Goal: Task Accomplishment & Management: Complete application form

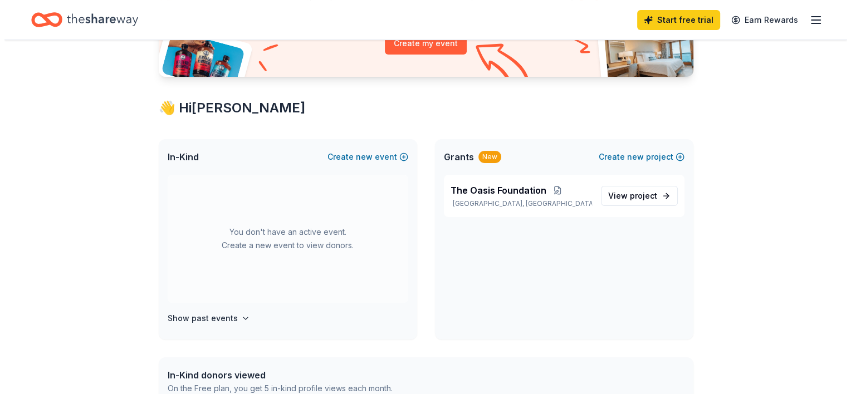
scroll to position [111, 0]
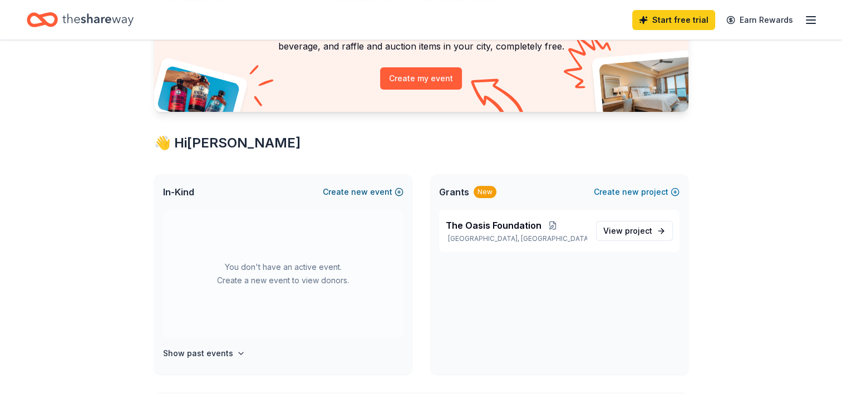
click at [368, 189] on span "new" at bounding box center [359, 191] width 17 height 13
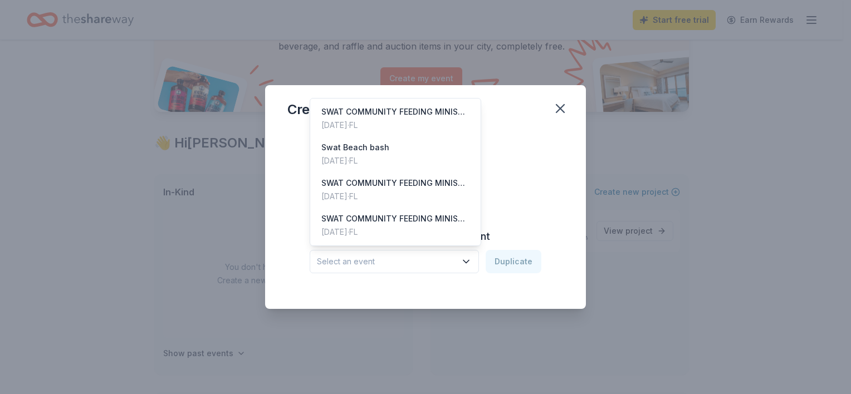
click at [468, 259] on icon "button" at bounding box center [465, 261] width 11 height 11
click at [521, 213] on div "Create from scratch Continue or Duplicate an existing event Select an event Dup…" at bounding box center [425, 210] width 276 height 161
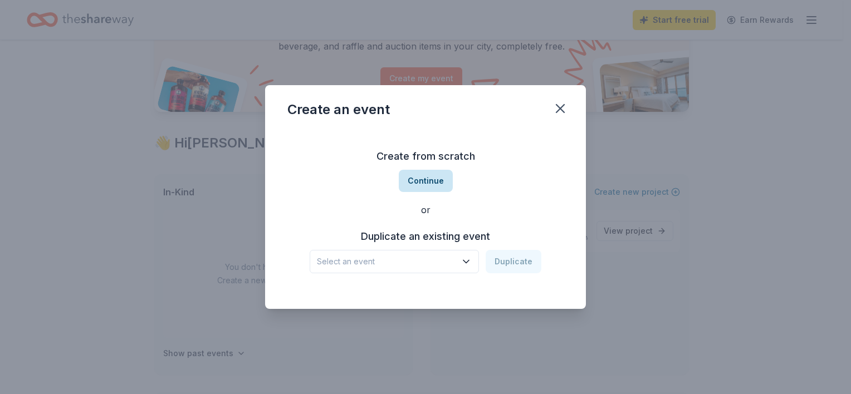
click at [432, 179] on button "Continue" at bounding box center [426, 181] width 54 height 22
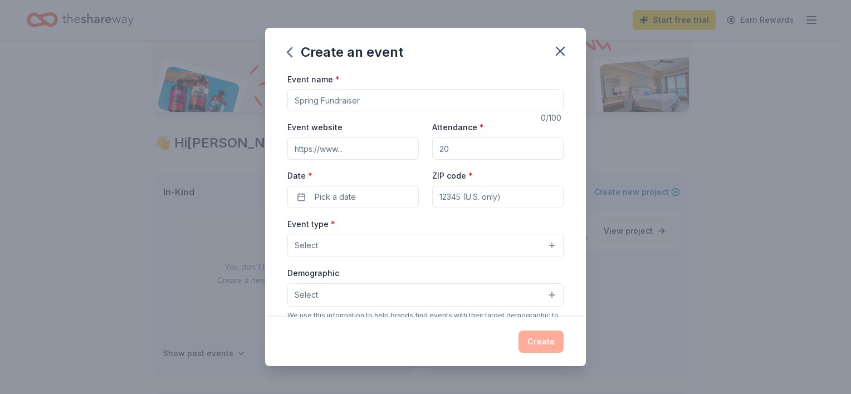
click at [385, 107] on input "Event name *" at bounding box center [425, 100] width 276 height 22
type input "SWAT COMMUNITY FEEDING MINISTRY"
click at [362, 146] on input "Event website" at bounding box center [352, 149] width 131 height 22
type input "www.asistawithatestimony.com"
click at [445, 147] on input "Attendance *" at bounding box center [497, 149] width 131 height 22
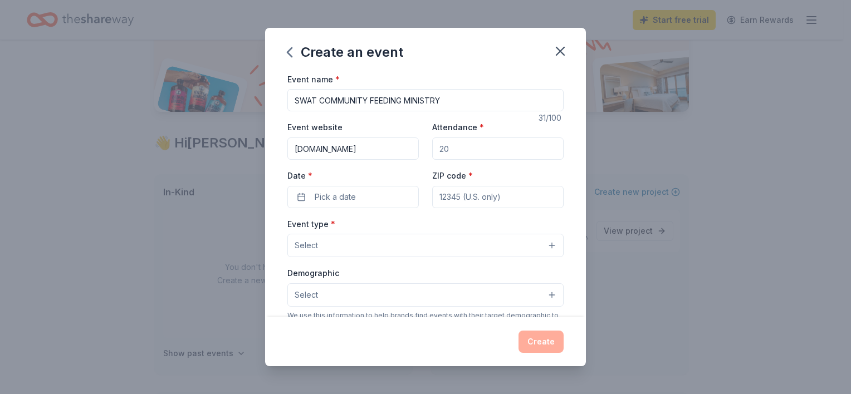
type input "150"
click at [369, 194] on button "Pick a date" at bounding box center [352, 197] width 131 height 22
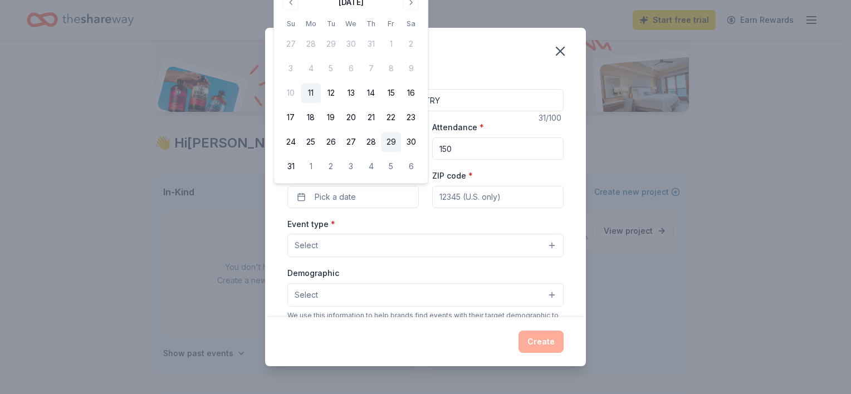
click at [388, 140] on button "29" at bounding box center [391, 142] width 20 height 20
click at [464, 202] on input "ZIP code *" at bounding box center [497, 197] width 131 height 22
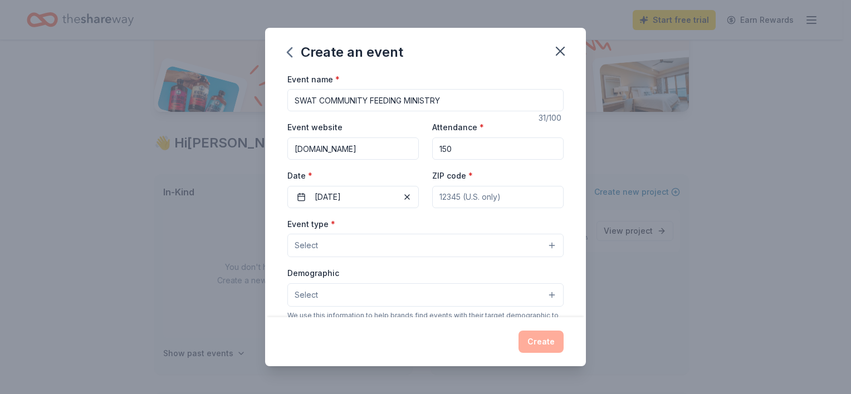
type input "33147"
type input "lindoroxana9@gmail.com"
click at [385, 252] on button "Select" at bounding box center [425, 245] width 276 height 23
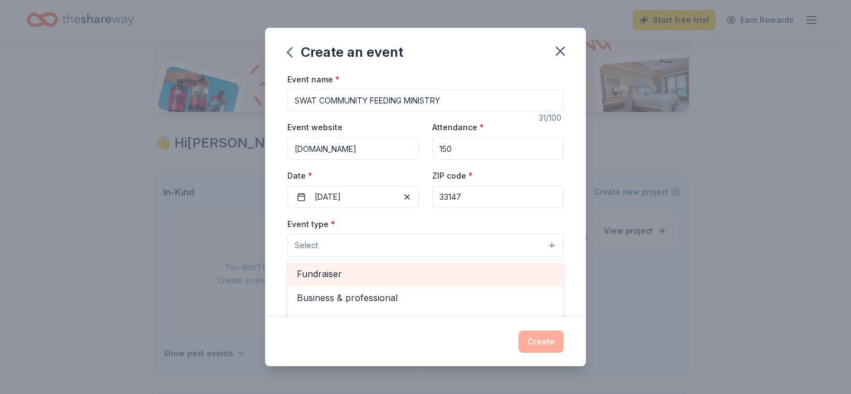
click at [386, 277] on span "Fundraiser" at bounding box center [425, 274] width 257 height 14
click at [388, 276] on span "Business & professional" at bounding box center [425, 275] width 257 height 14
click at [390, 275] on span "Food & drink" at bounding box center [425, 275] width 257 height 14
click at [390, 275] on span "Health & wellness" at bounding box center [425, 275] width 257 height 14
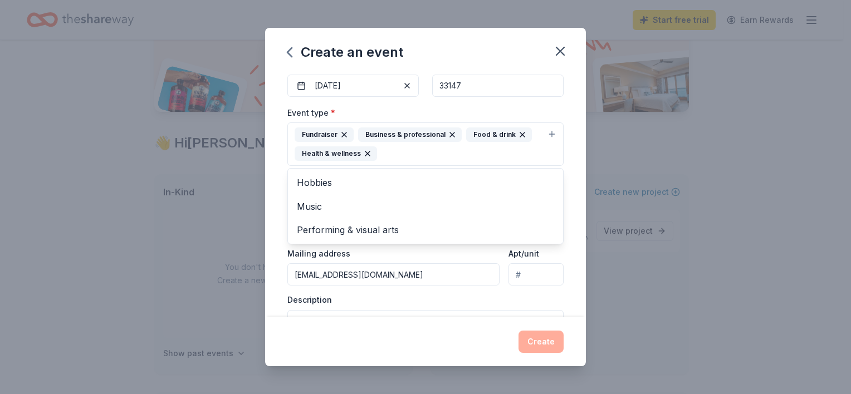
click at [639, 213] on div "Create an event Event name * SWAT COMMUNITY FEEDING MINISTRY 31 /100 Event webs…" at bounding box center [425, 197] width 851 height 394
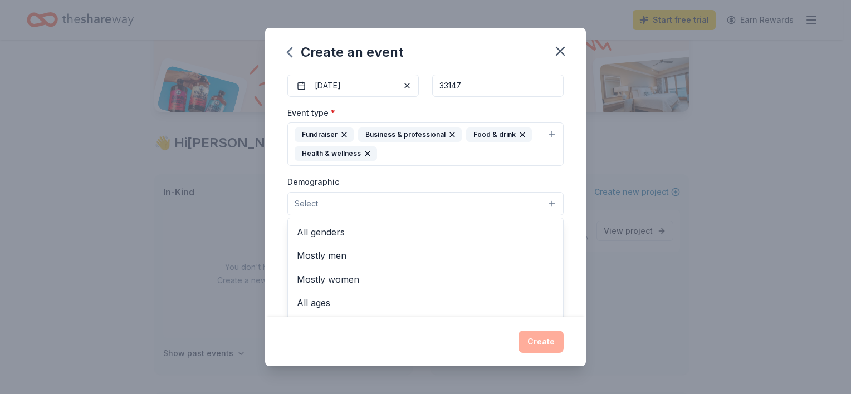
click at [548, 205] on button "Select" at bounding box center [425, 203] width 276 height 23
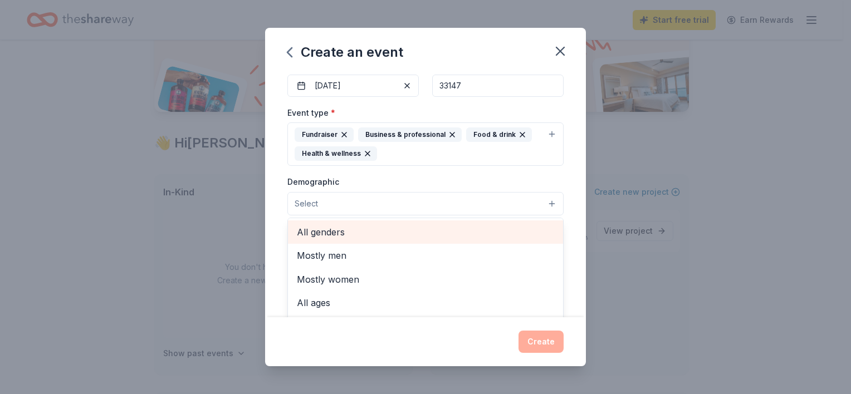
click at [369, 233] on span "All genders" at bounding box center [425, 232] width 257 height 14
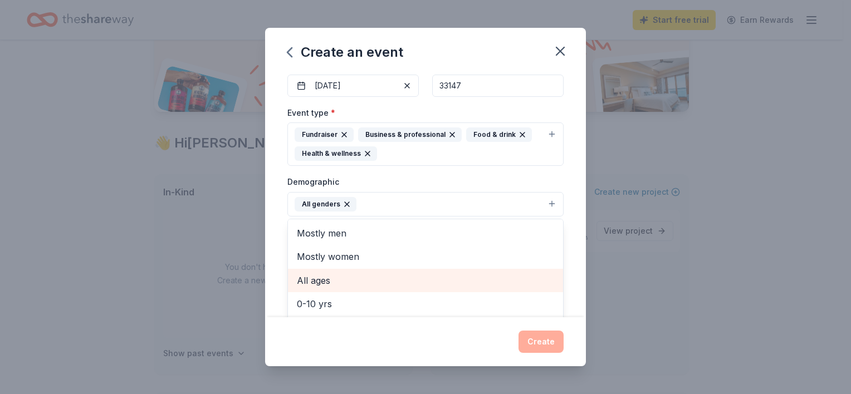
click at [368, 285] on span "All ages" at bounding box center [425, 280] width 257 height 14
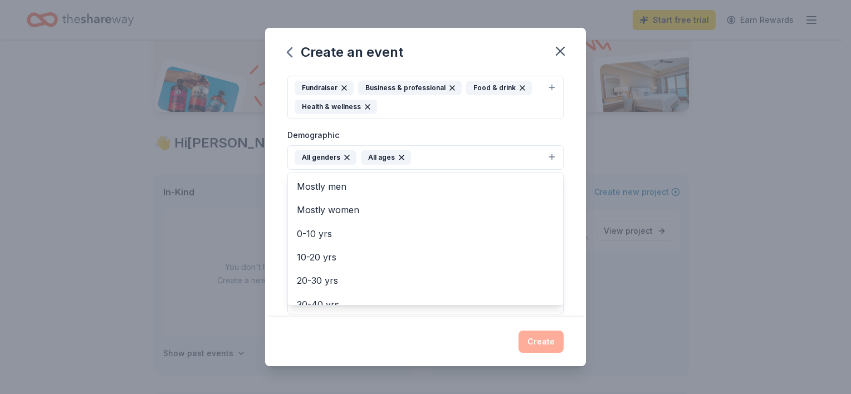
scroll to position [278, 0]
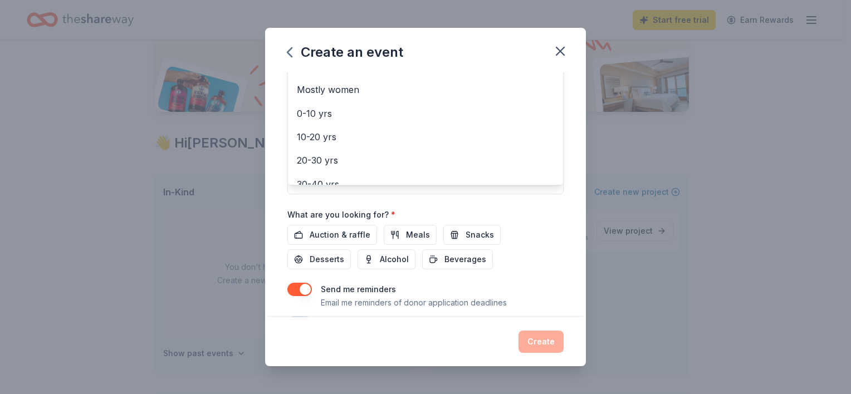
click at [334, 231] on div "Event name * SWAT COMMUNITY FEEDING MINISTRY 31 /100 Event website www.asistawi…" at bounding box center [425, 62] width 276 height 536
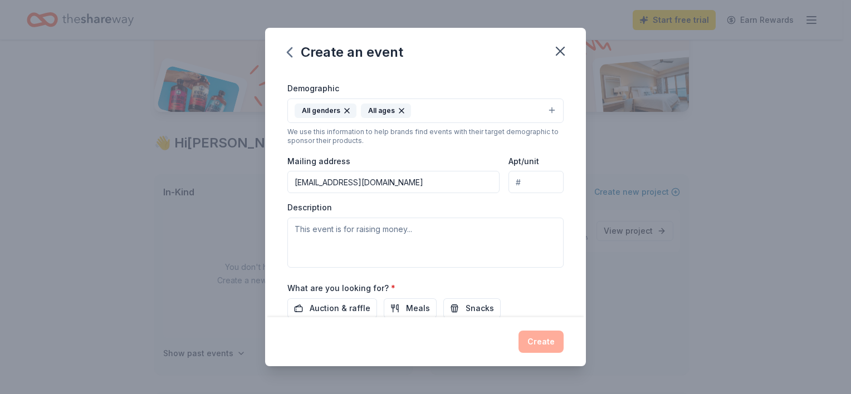
scroll to position [232, 0]
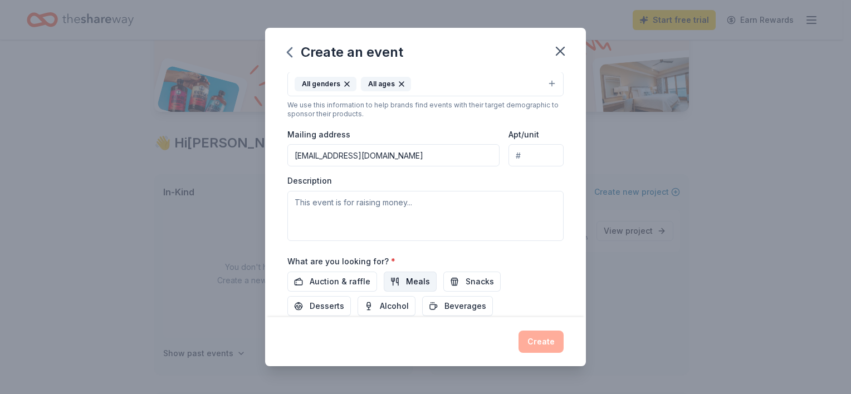
click at [406, 278] on span "Meals" at bounding box center [418, 281] width 24 height 13
click at [321, 270] on div "What are you looking for? * Auction & raffle Meals Snacks Desserts Alcohol Beve…" at bounding box center [425, 285] width 276 height 62
click at [361, 283] on span "Auction & raffle" at bounding box center [340, 281] width 61 height 13
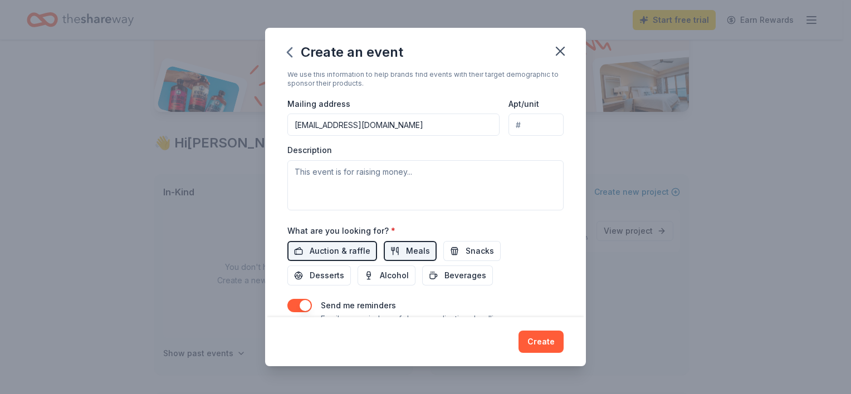
scroll to position [307, 0]
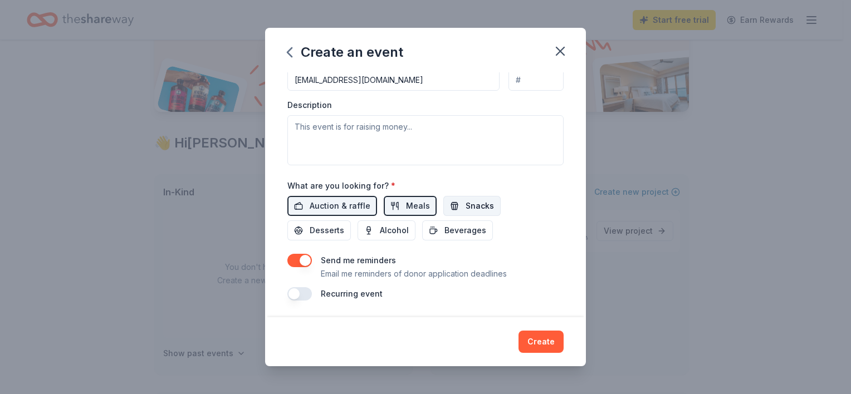
click at [470, 207] on span "Snacks" at bounding box center [480, 205] width 28 height 13
drag, startPoint x: 468, startPoint y: 232, endPoint x: 442, endPoint y: 238, distance: 26.9
click at [463, 232] on span "Beverages" at bounding box center [465, 230] width 42 height 13
click at [384, 224] on span "Alcohol" at bounding box center [394, 230] width 29 height 13
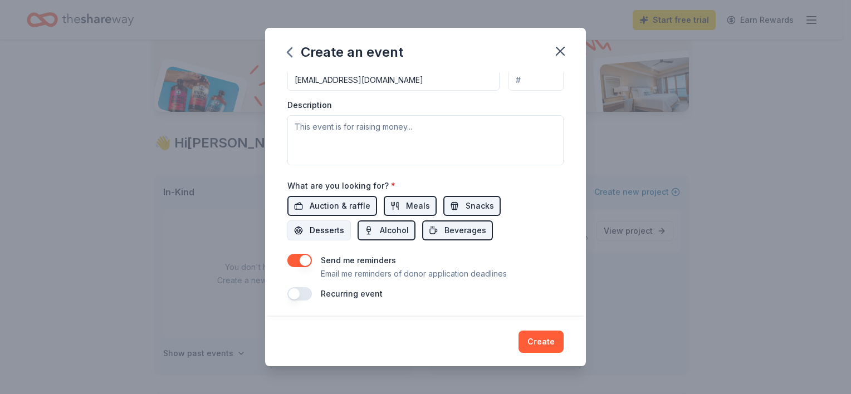
click at [321, 224] on span "Desserts" at bounding box center [327, 230] width 35 height 13
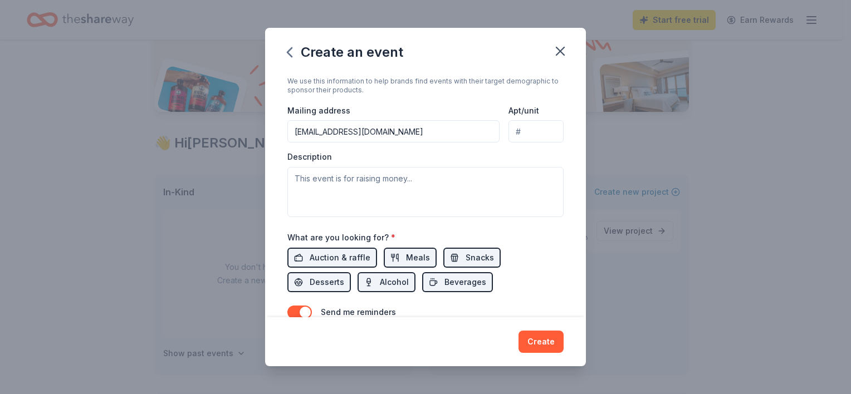
scroll to position [196, 0]
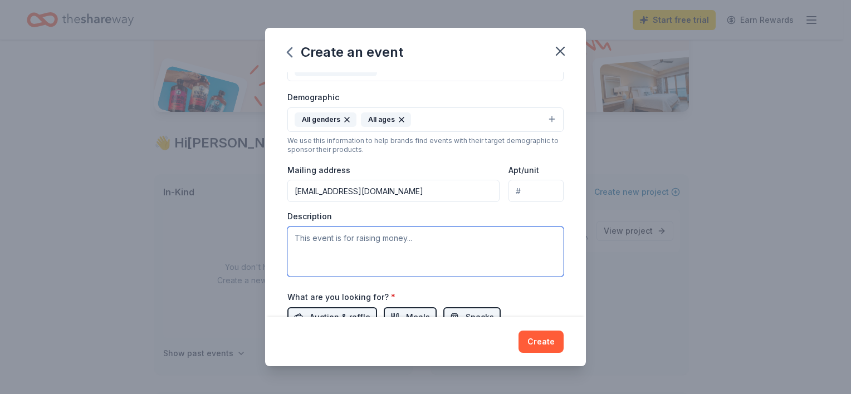
click at [344, 255] on textarea at bounding box center [425, 252] width 276 height 50
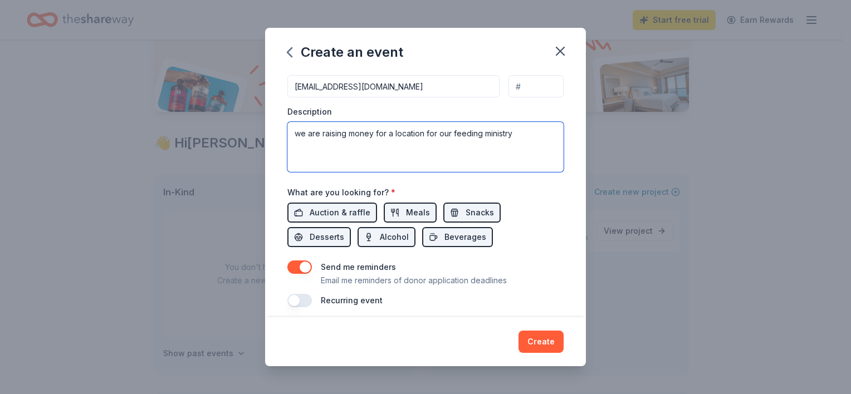
scroll to position [307, 0]
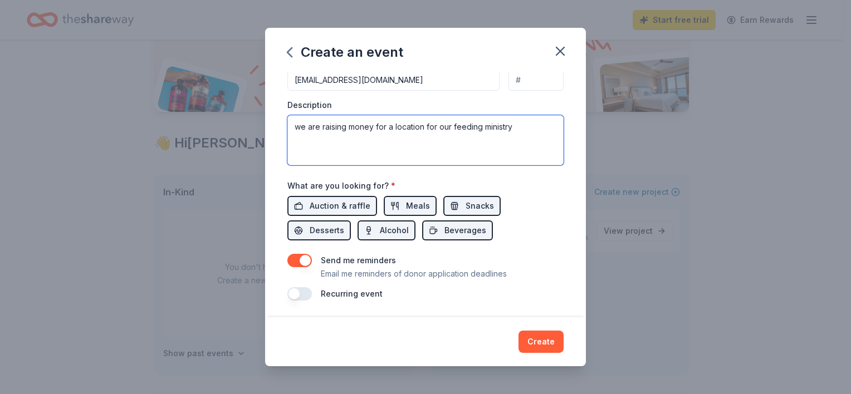
type textarea "we are raising money for a location for our feeding ministry"
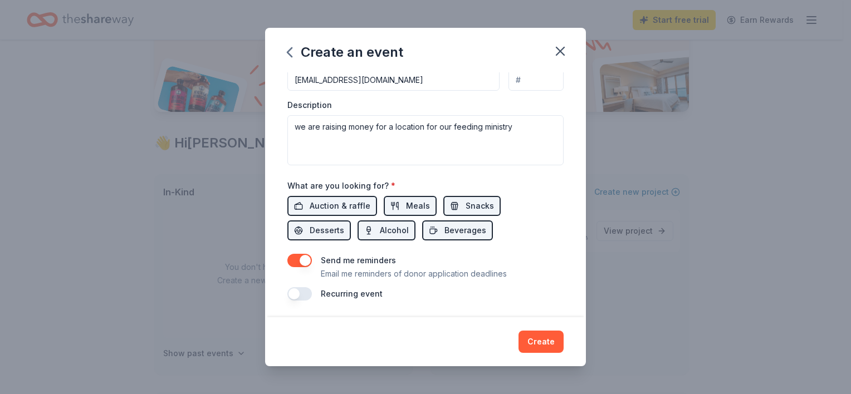
click at [296, 296] on button "button" at bounding box center [299, 293] width 25 height 13
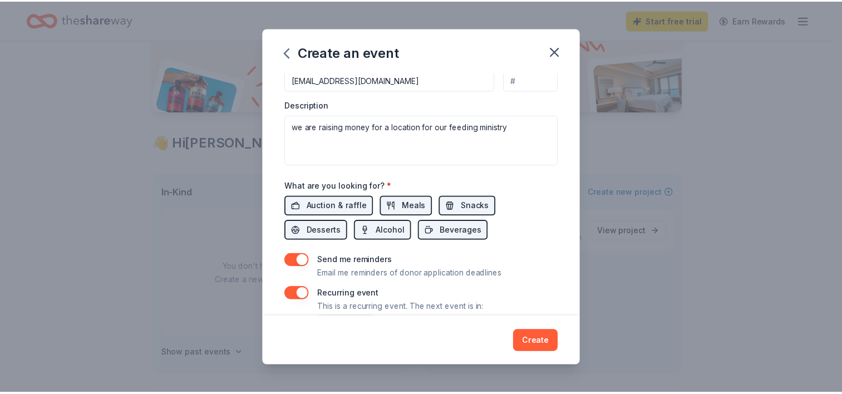
scroll to position [347, 0]
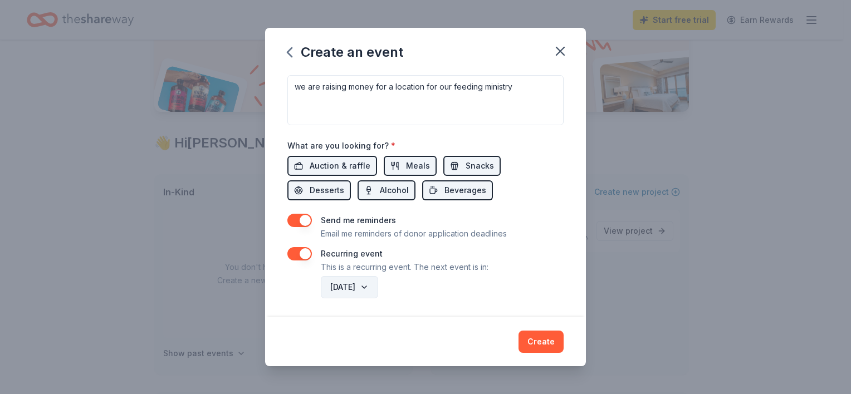
click at [378, 287] on button "August 2026" at bounding box center [349, 287] width 57 height 22
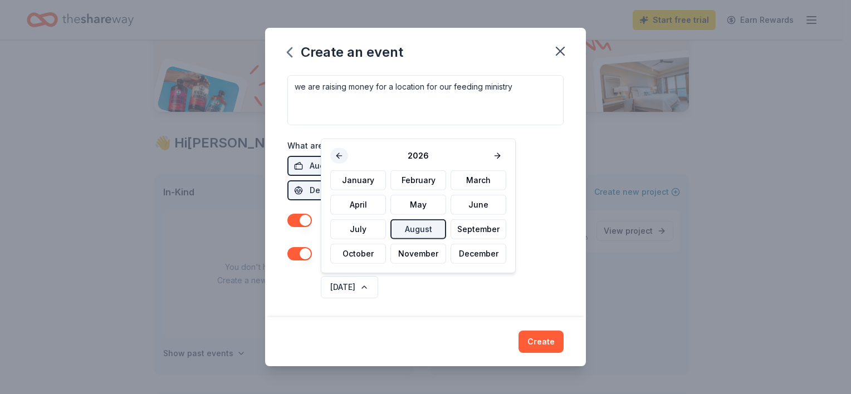
click at [339, 151] on button at bounding box center [339, 156] width 18 height 16
click at [474, 230] on button "September" at bounding box center [478, 229] width 56 height 20
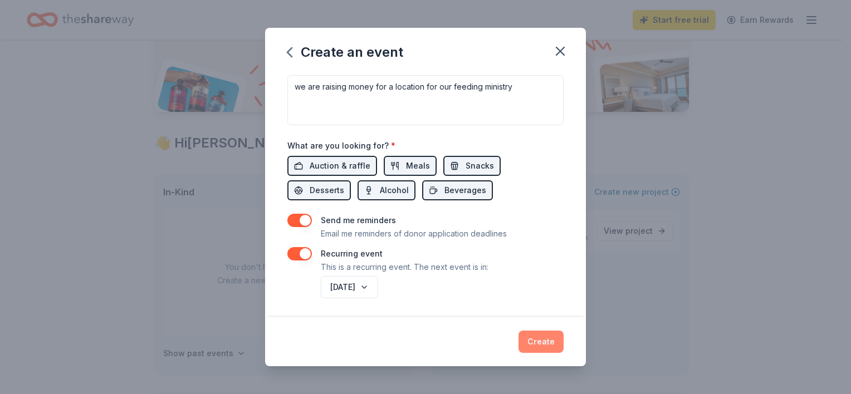
click at [537, 337] on button "Create" at bounding box center [540, 342] width 45 height 22
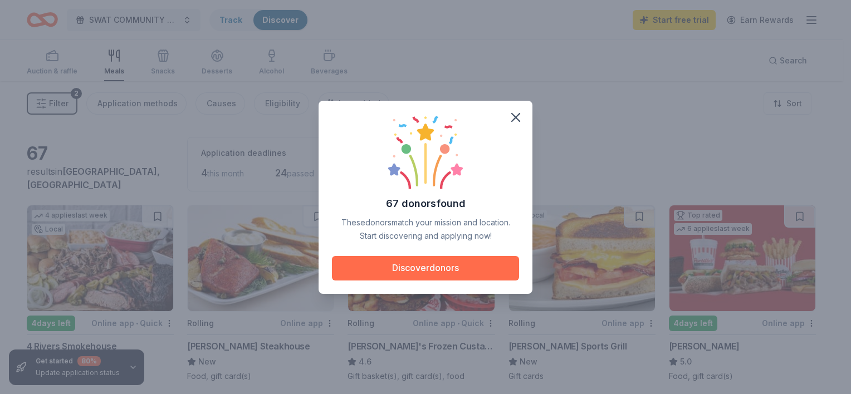
click at [435, 269] on button "Discover donors" at bounding box center [425, 268] width 187 height 25
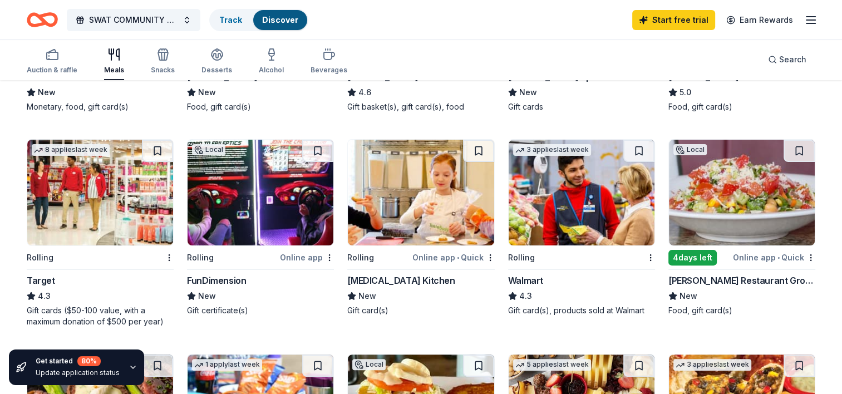
scroll to position [278, 0]
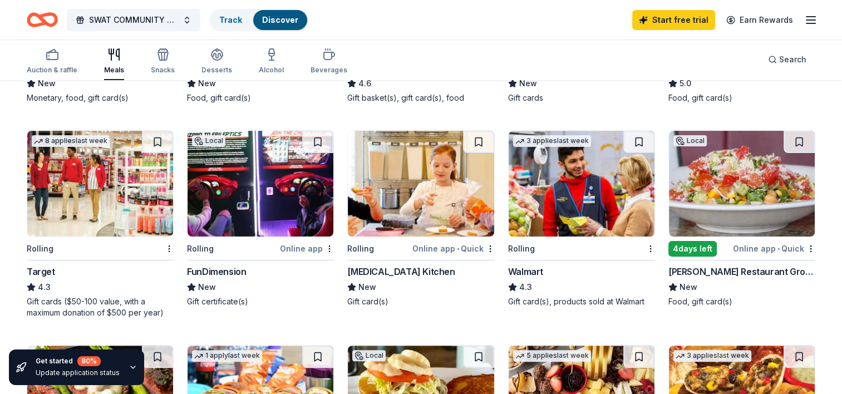
click at [576, 241] on div "3 applies last week Rolling Walmart 4.3 Gift card(s), products sold at Walmart" at bounding box center [581, 218] width 147 height 177
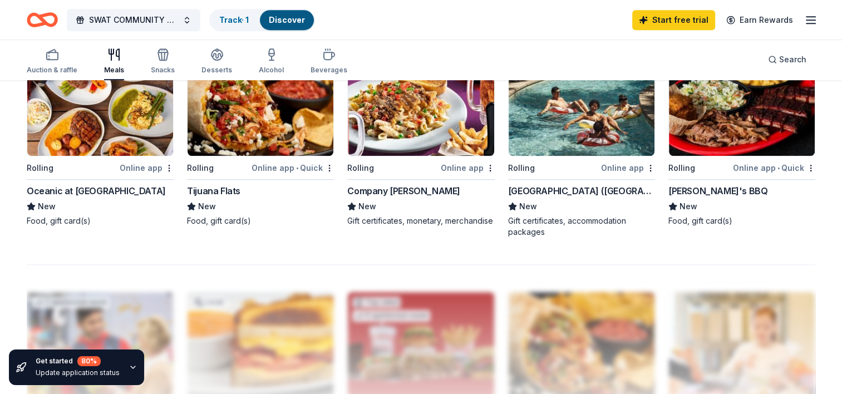
scroll to position [724, 0]
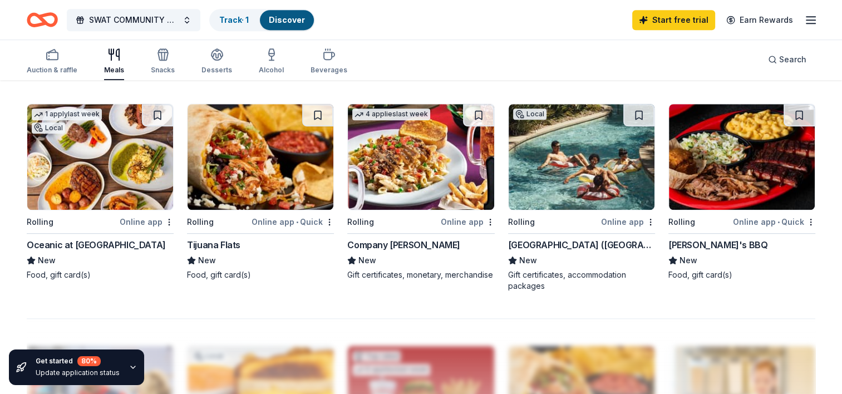
click at [726, 178] on img at bounding box center [742, 157] width 146 height 106
click at [558, 172] on img at bounding box center [582, 157] width 146 height 106
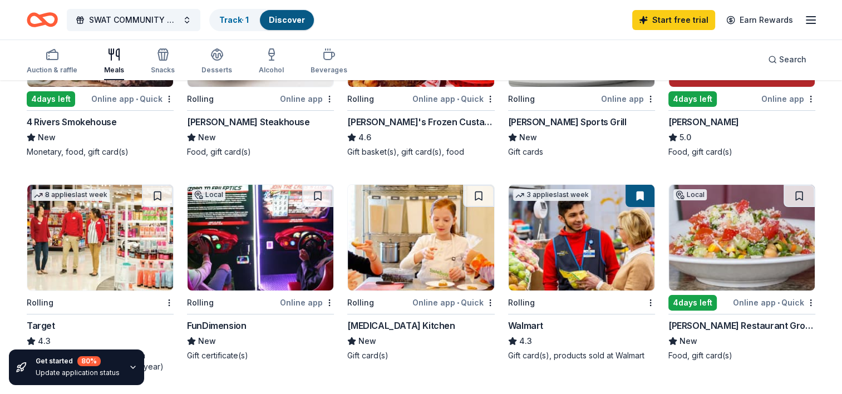
scroll to position [223, 0]
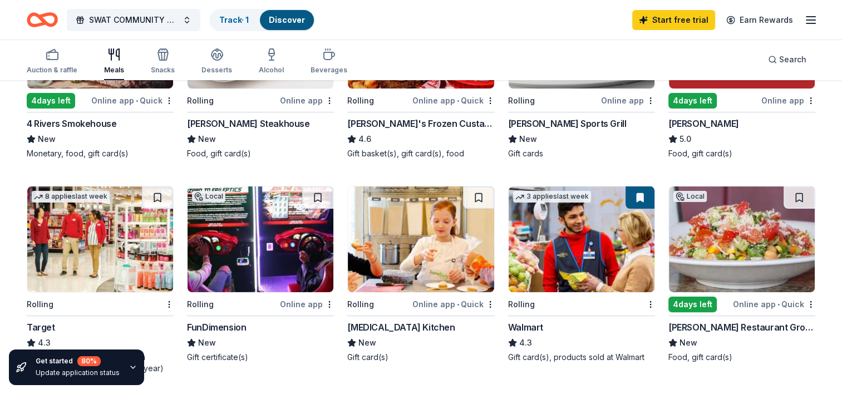
click at [67, 272] on img at bounding box center [100, 240] width 146 height 106
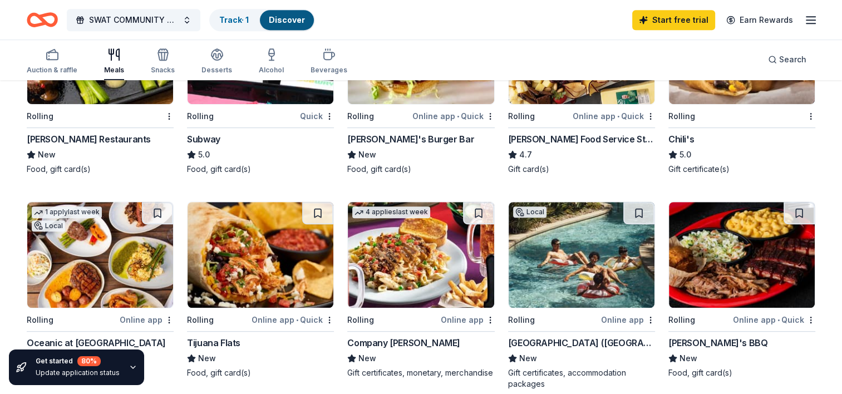
scroll to position [668, 0]
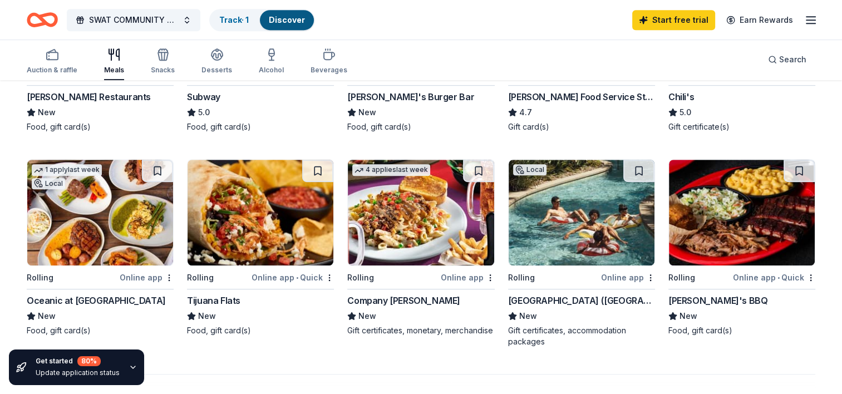
click at [84, 239] on img at bounding box center [100, 213] width 146 height 106
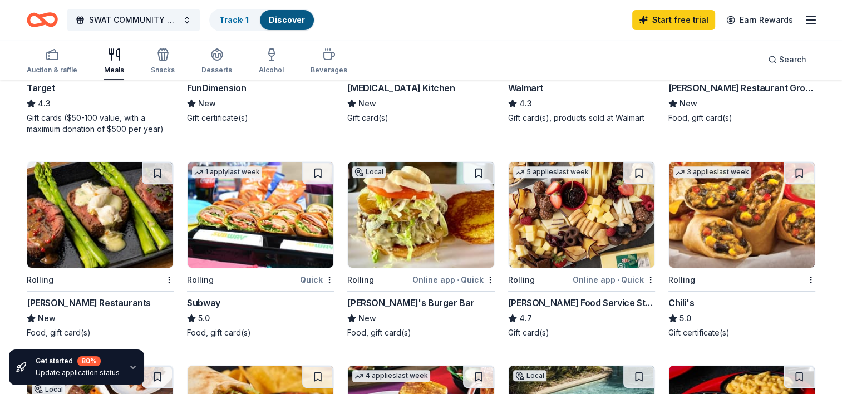
scroll to position [445, 0]
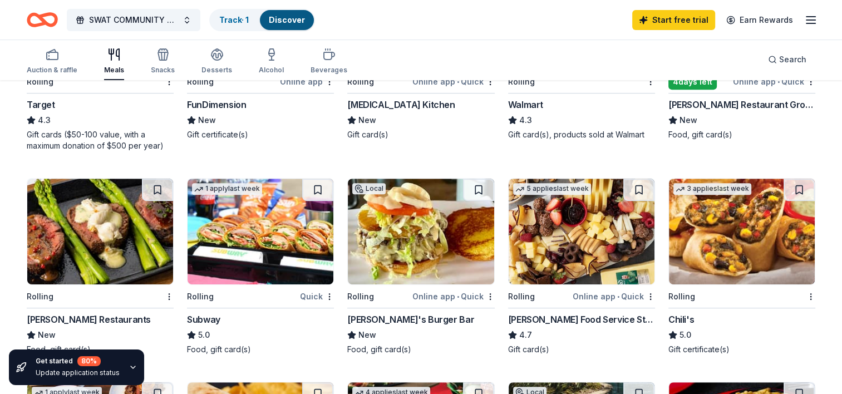
click at [257, 253] on img at bounding box center [261, 232] width 146 height 106
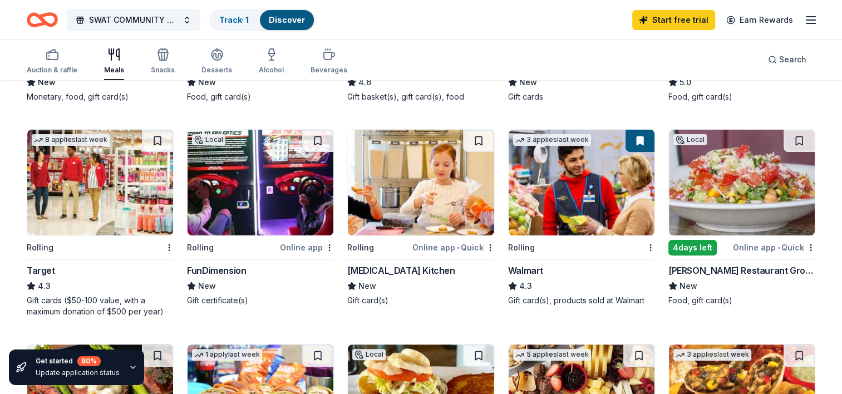
scroll to position [278, 0]
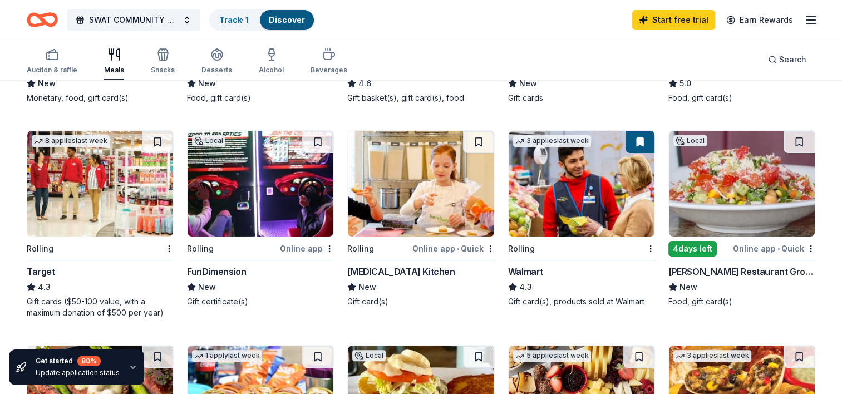
click at [737, 200] on img at bounding box center [742, 184] width 146 height 106
click at [174, 18] on span "SWAT COMMUNITY FEEDING MINISTRY" at bounding box center [133, 19] width 89 height 13
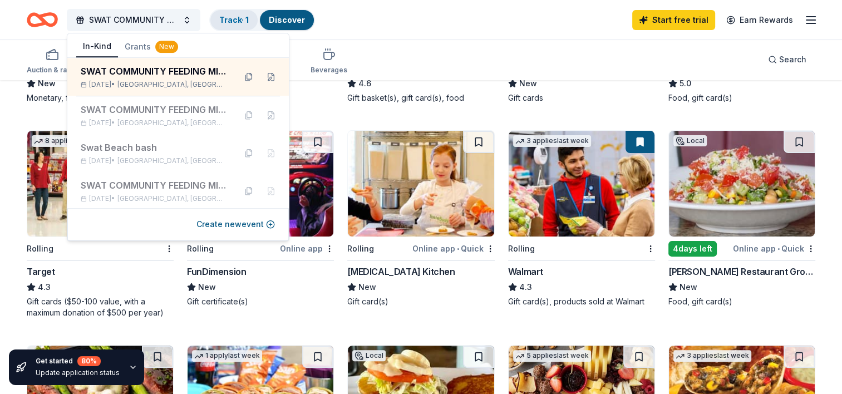
click at [249, 17] on link "Track · 1" at bounding box center [234, 19] width 30 height 9
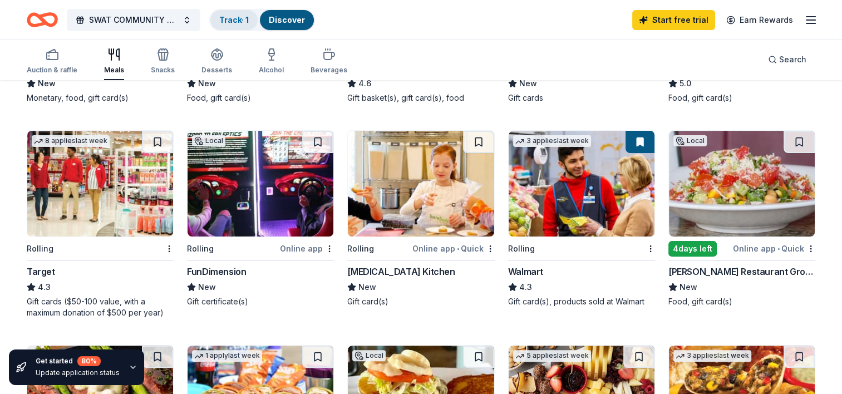
click at [249, 17] on link "Track · 1" at bounding box center [234, 19] width 30 height 9
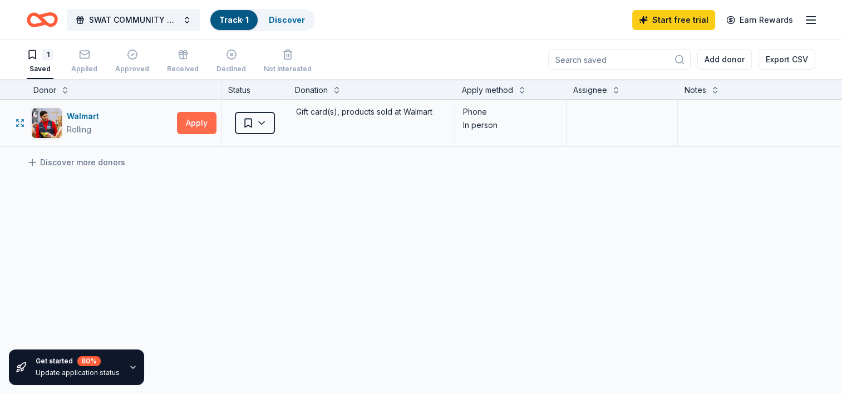
click at [199, 116] on button "Apply" at bounding box center [197, 123] width 40 height 22
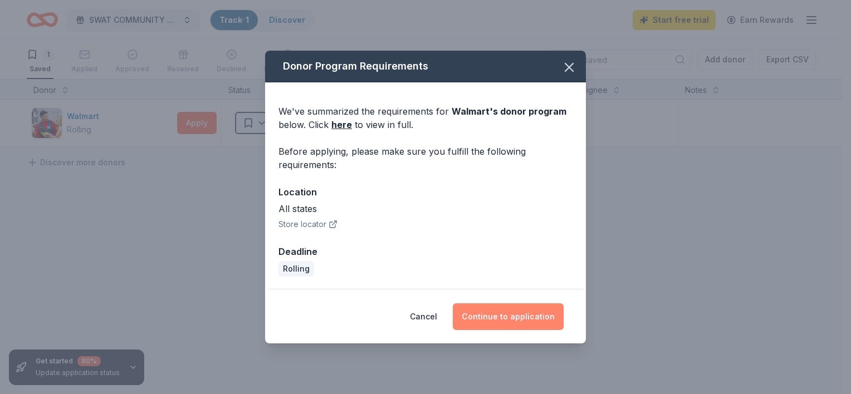
click at [526, 321] on button "Continue to application" at bounding box center [508, 316] width 111 height 27
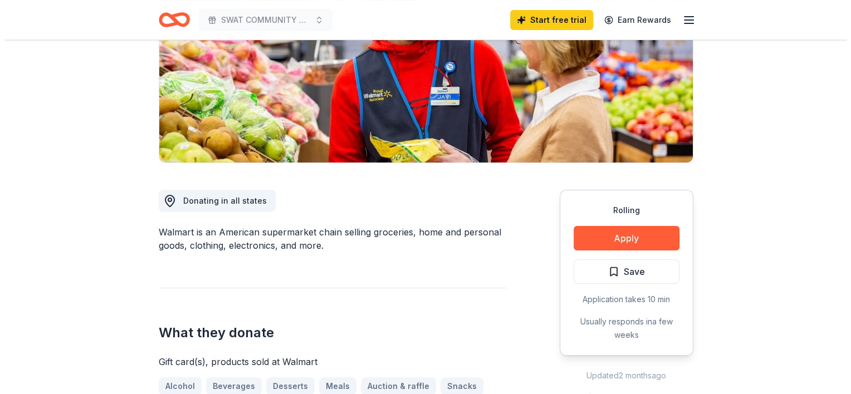
scroll to position [223, 0]
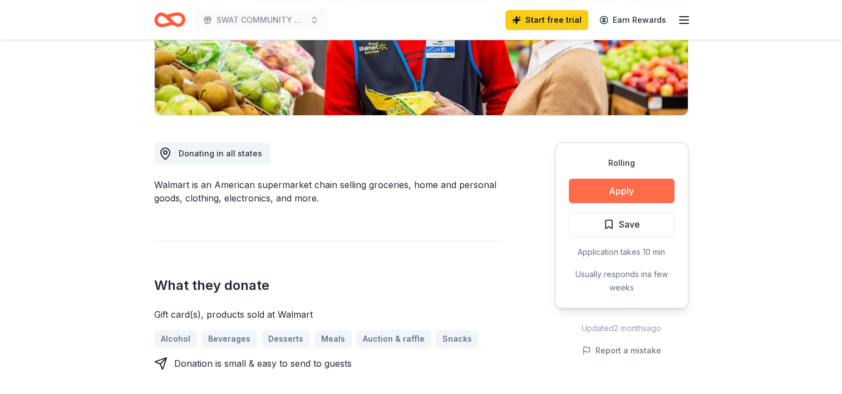
click at [601, 187] on button "Apply" at bounding box center [622, 191] width 106 height 25
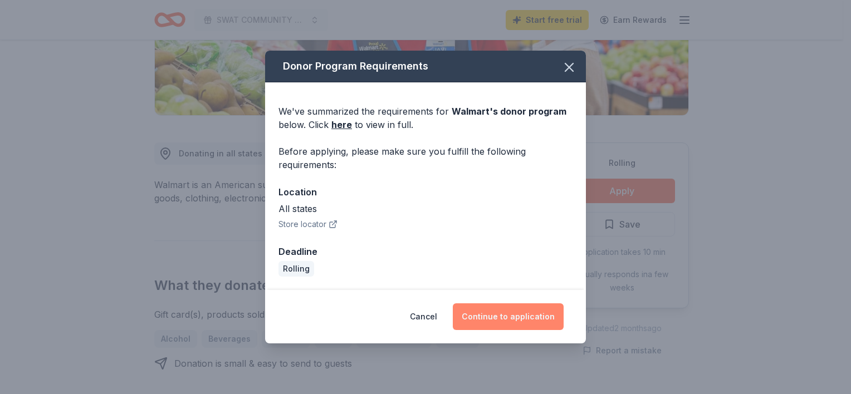
click at [522, 313] on button "Continue to application" at bounding box center [508, 316] width 111 height 27
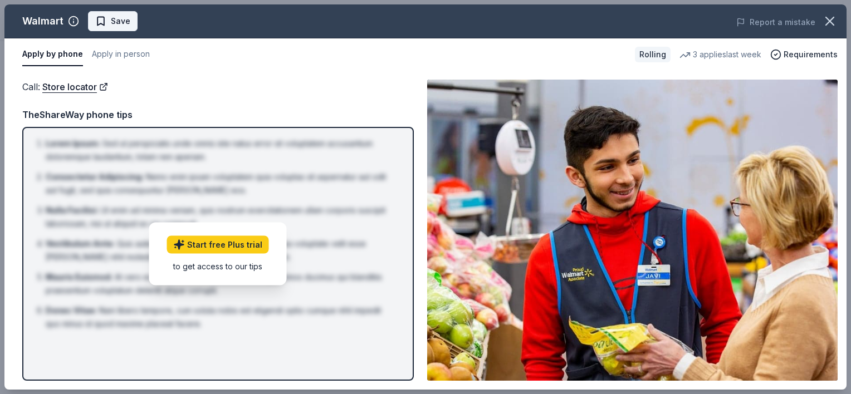
click at [102, 18] on span "Save" at bounding box center [112, 20] width 35 height 13
click at [120, 52] on button "Apply in person" at bounding box center [121, 54] width 58 height 23
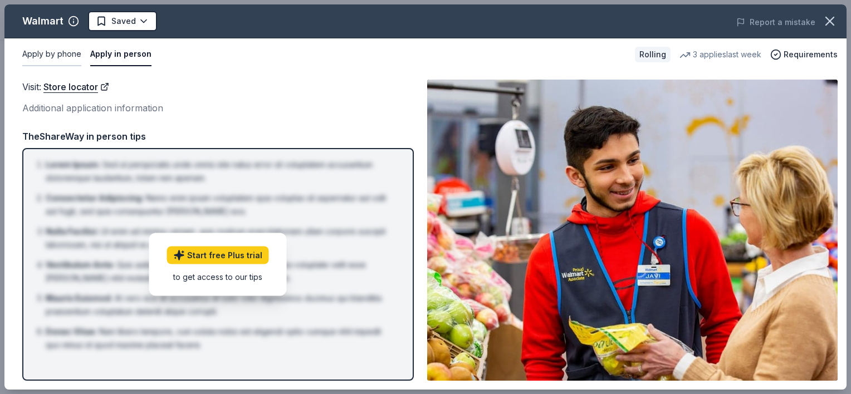
click at [42, 52] on button "Apply by phone" at bounding box center [51, 54] width 59 height 23
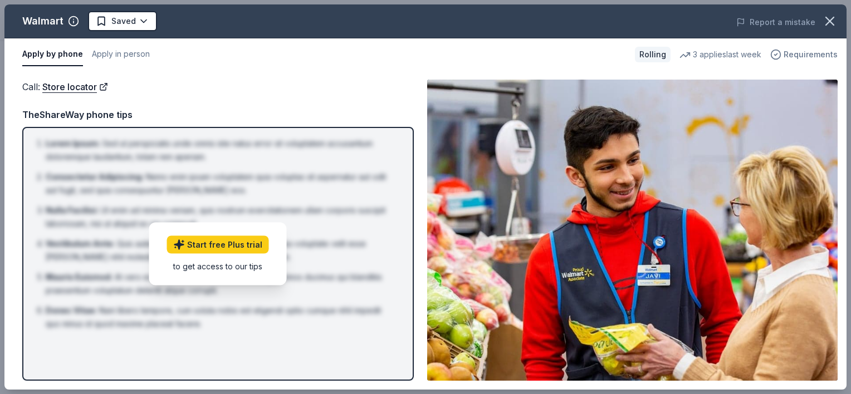
click at [817, 51] on span "Requirements" at bounding box center [810, 54] width 54 height 13
click at [346, 101] on div "Call : Store locator TheShareWay phone tips Lorem Ipsum : Sed ut perspiciatis u…" at bounding box center [217, 230] width 391 height 301
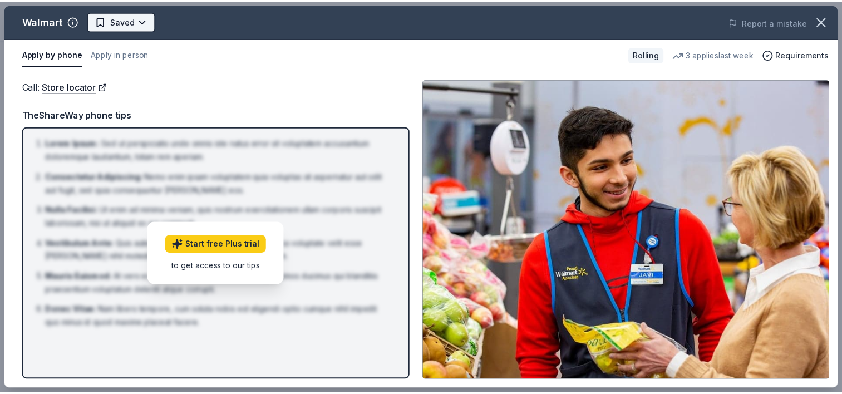
scroll to position [0, 0]
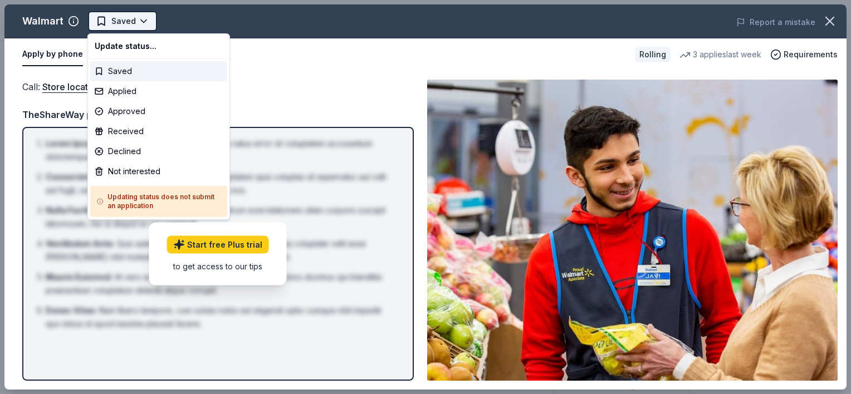
click at [131, 21] on html "SWAT COMMUNITY FEEDING MINISTRY Saved Apply Rolling Share Walmart 4.3 • 12 revi…" at bounding box center [425, 197] width 851 height 394
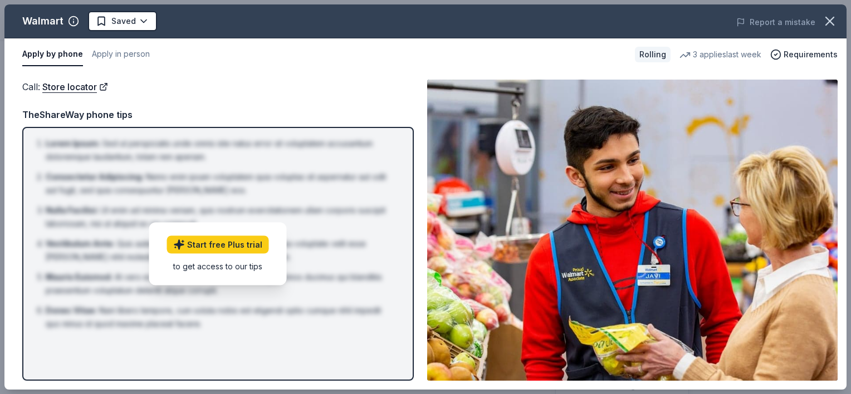
click at [312, 82] on html "SWAT COMMUNITY FEEDING MINISTRY Saved Apply Rolling Share Walmart 4.3 • 12 revi…" at bounding box center [425, 197] width 851 height 394
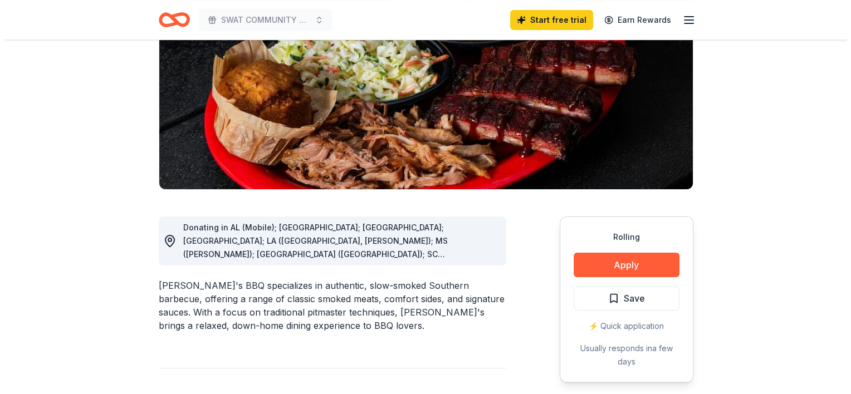
scroll to position [167, 0]
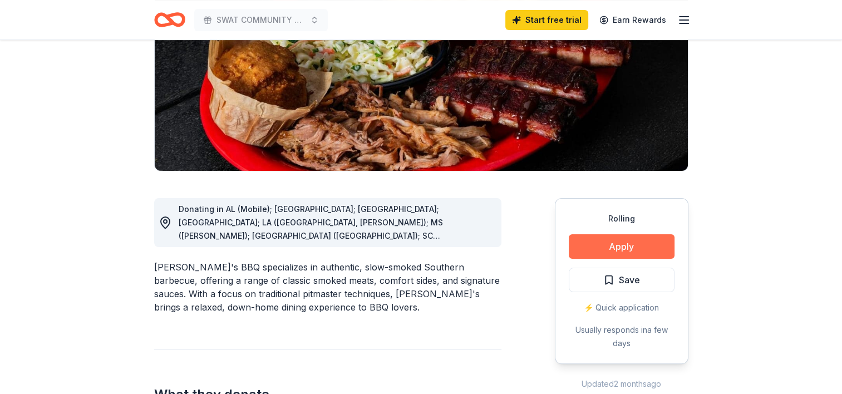
click at [646, 248] on button "Apply" at bounding box center [622, 246] width 106 height 25
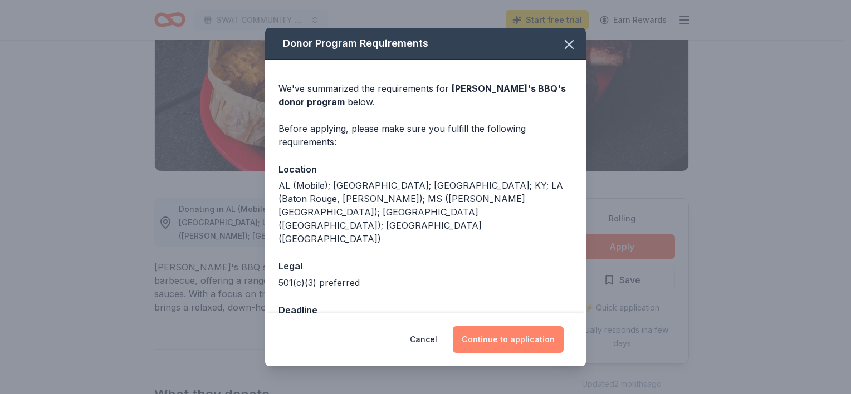
click at [522, 337] on button "Continue to application" at bounding box center [508, 339] width 111 height 27
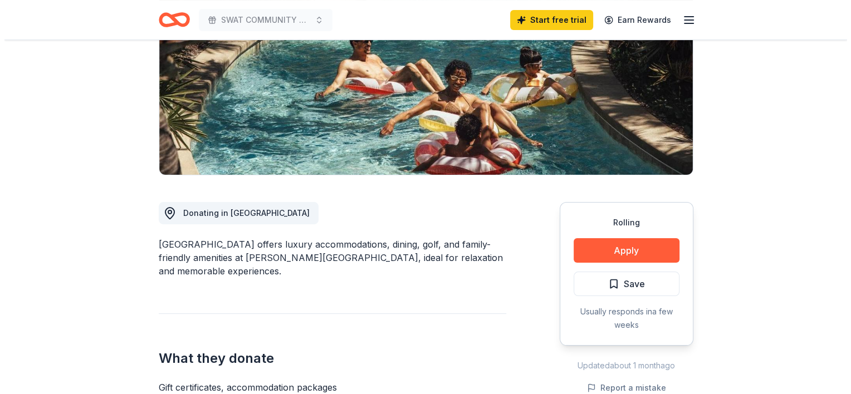
scroll to position [167, 0]
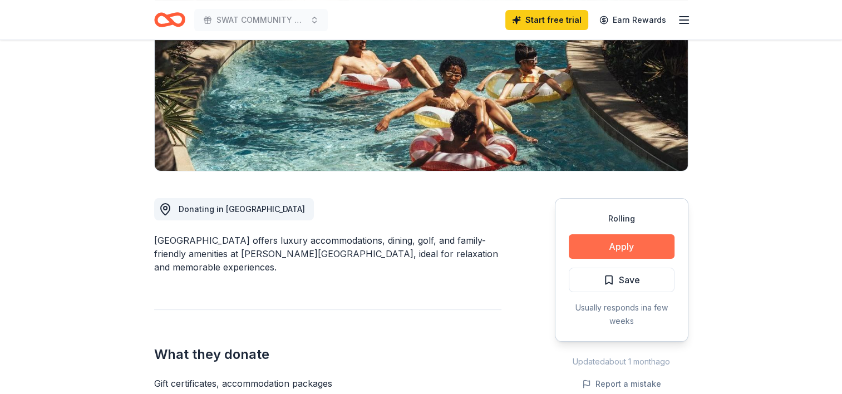
click at [603, 241] on button "Apply" at bounding box center [622, 246] width 106 height 25
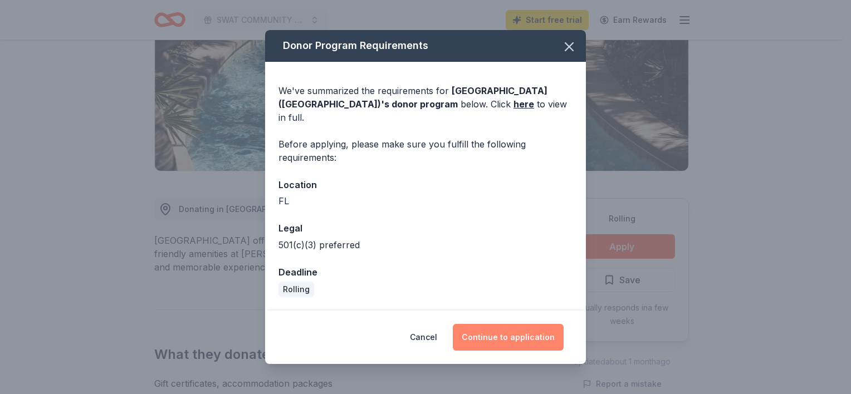
click at [525, 327] on button "Continue to application" at bounding box center [508, 337] width 111 height 27
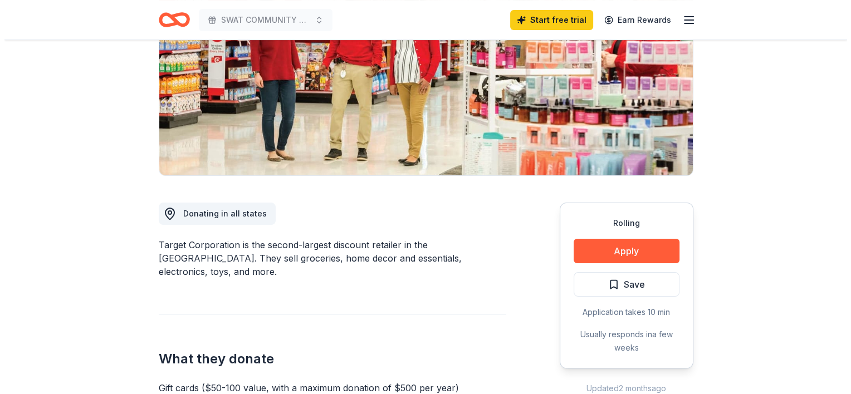
scroll to position [223, 0]
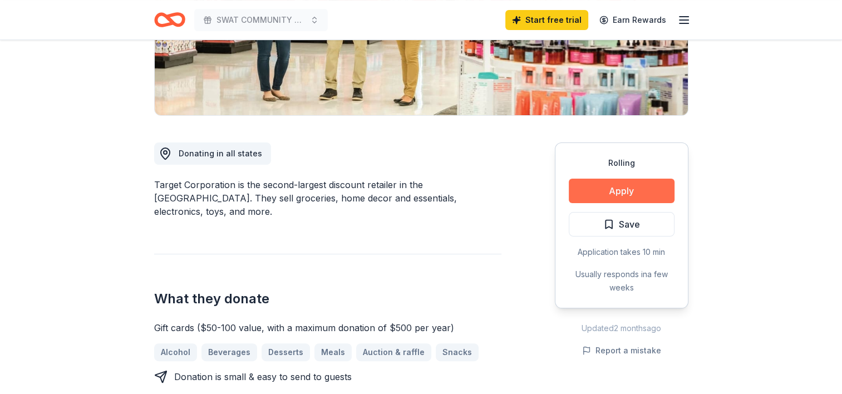
click at [625, 184] on button "Apply" at bounding box center [622, 191] width 106 height 25
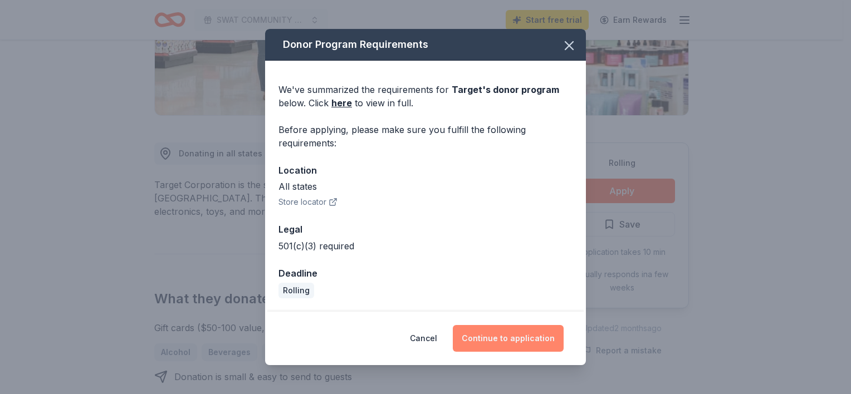
click at [502, 339] on button "Continue to application" at bounding box center [508, 338] width 111 height 27
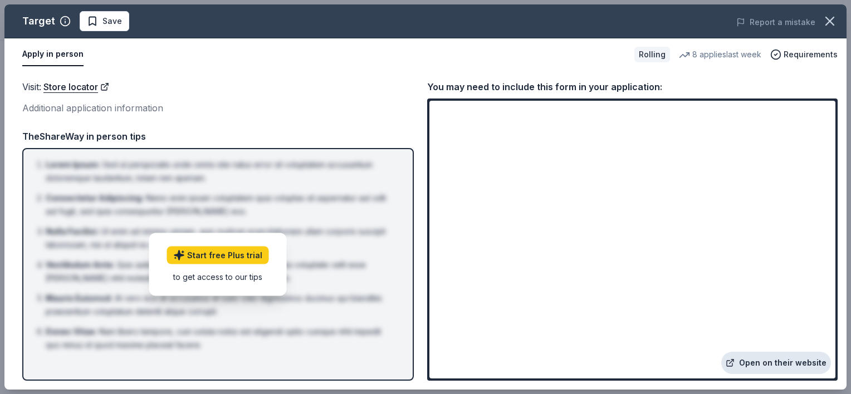
click at [774, 366] on link "Open on their website" at bounding box center [776, 363] width 110 height 22
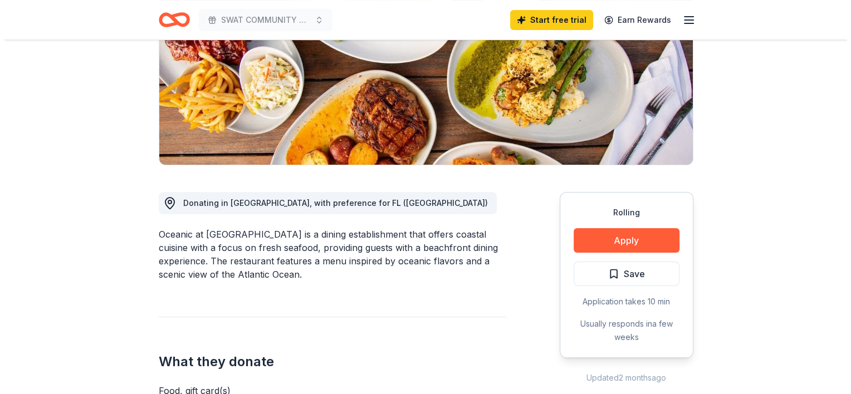
scroll to position [223, 0]
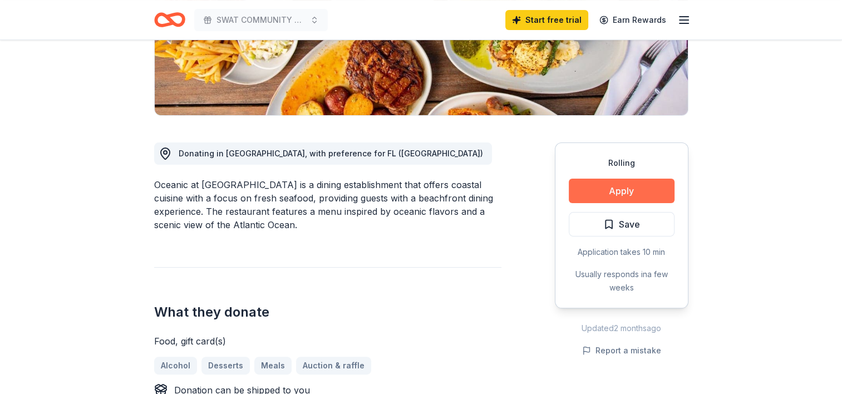
click at [610, 189] on button "Apply" at bounding box center [622, 191] width 106 height 25
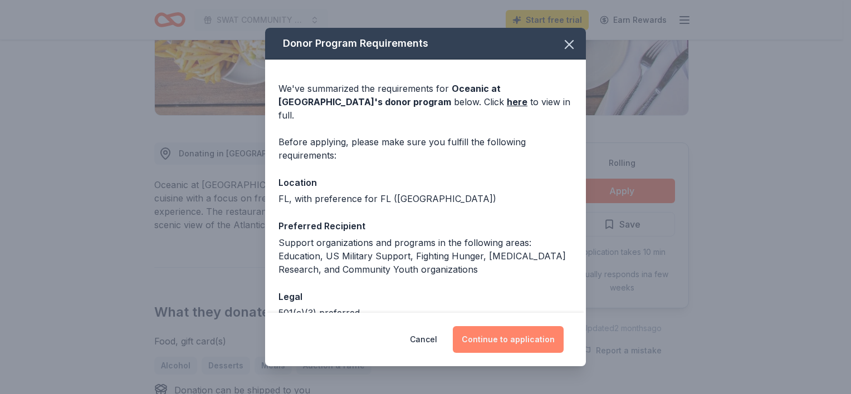
click at [485, 334] on button "Continue to application" at bounding box center [508, 339] width 111 height 27
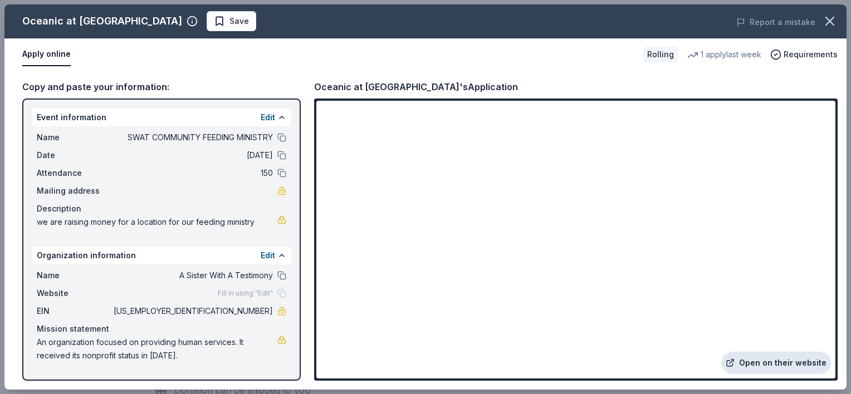
click at [772, 361] on link "Open on their website" at bounding box center [776, 363] width 110 height 22
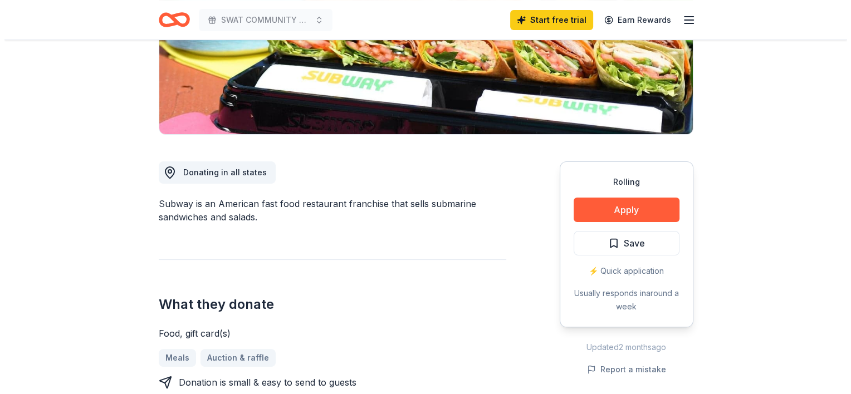
scroll to position [278, 0]
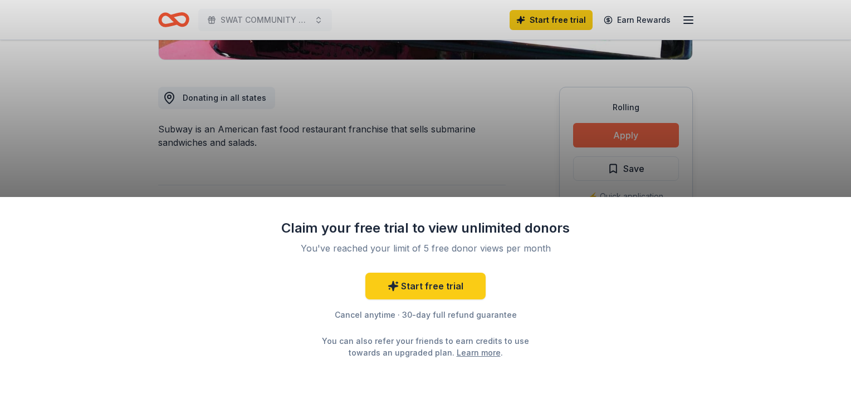
click at [648, 136] on div "Claim your free trial to view unlimited donors You've reached your limit of 5 f…" at bounding box center [425, 197] width 851 height 394
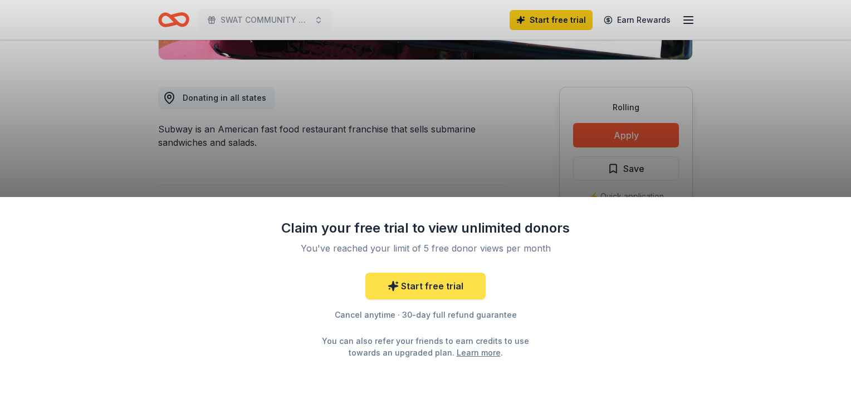
click at [445, 297] on link "Start free trial" at bounding box center [425, 286] width 120 height 27
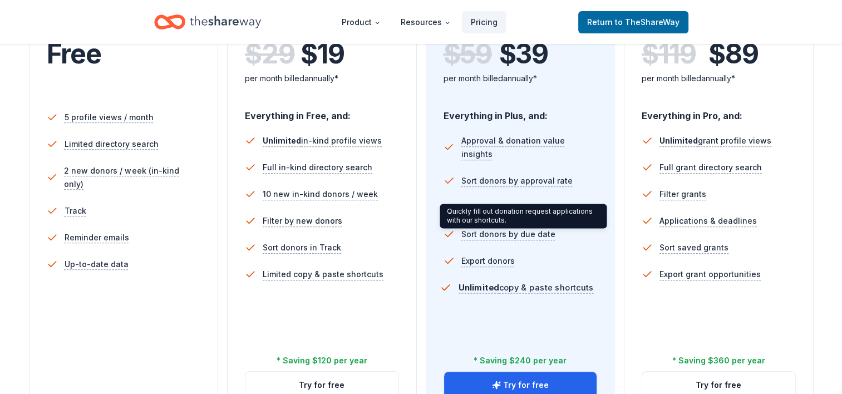
scroll to position [334, 0]
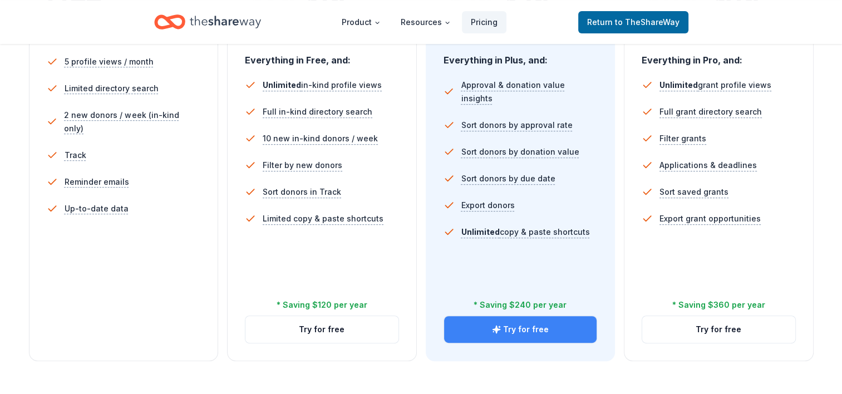
click at [524, 332] on button "Try for free" at bounding box center [520, 329] width 153 height 27
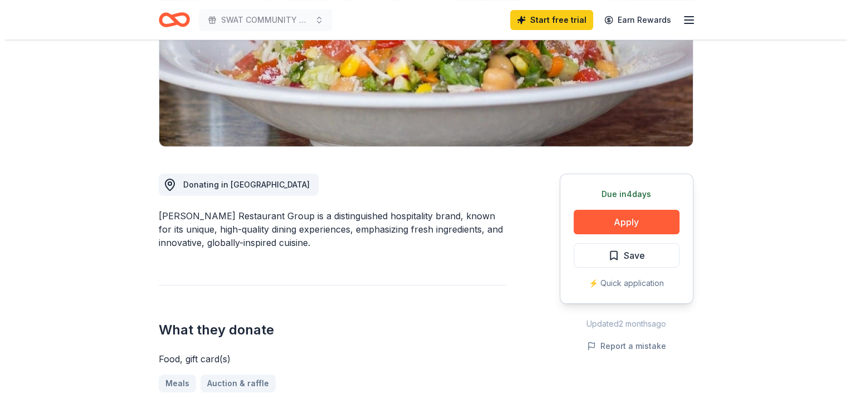
scroll to position [223, 0]
